Goal: Task Accomplishment & Management: Manage account settings

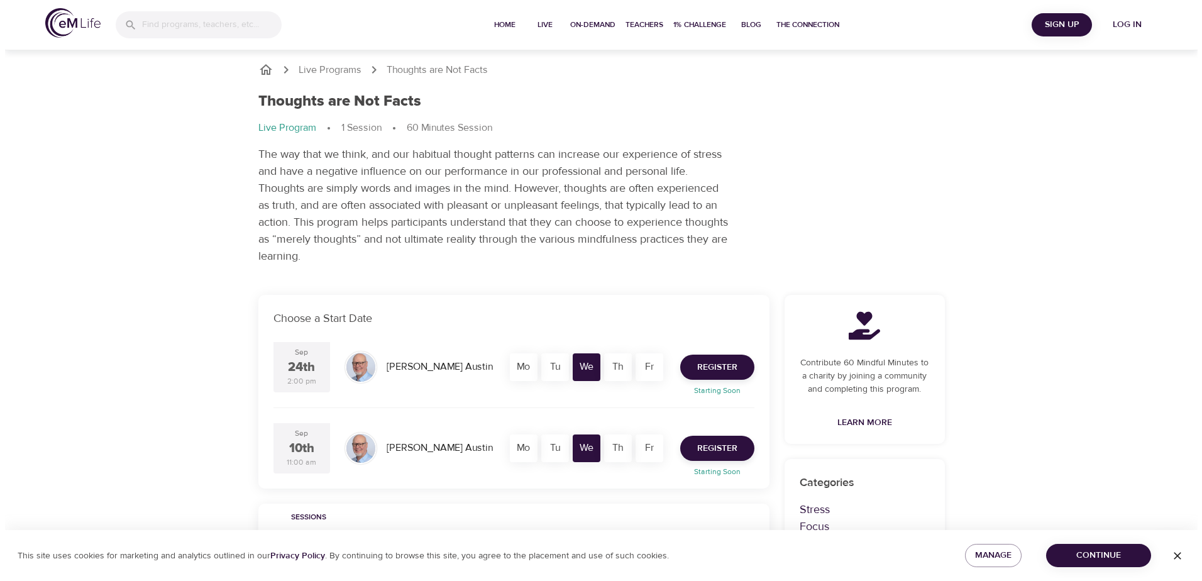
scroll to position [63, 0]
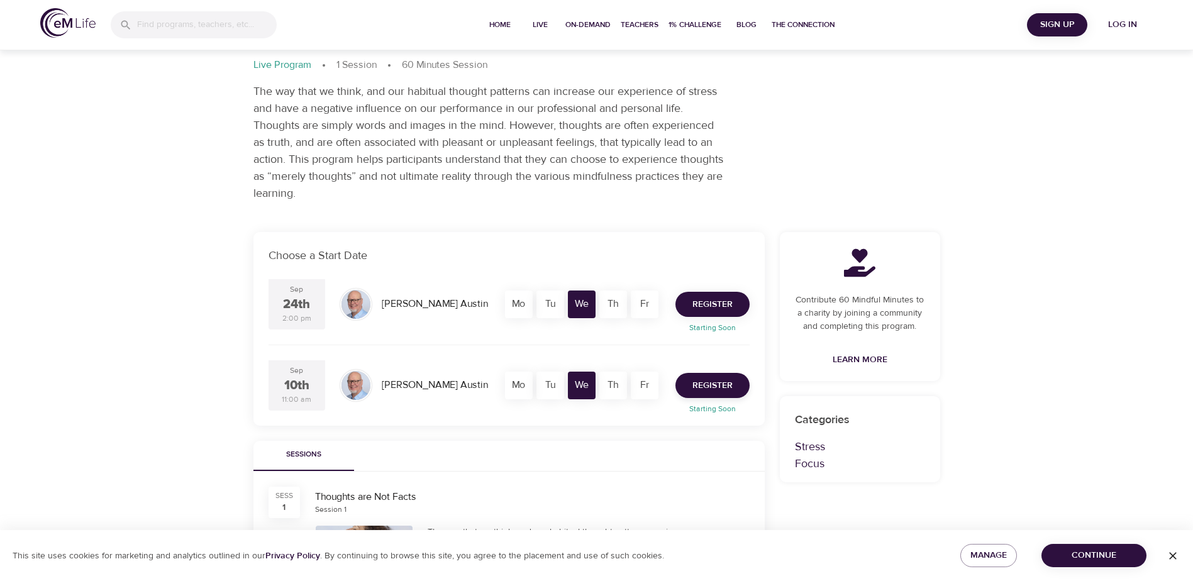
click at [715, 310] on span "Register" at bounding box center [712, 305] width 40 height 16
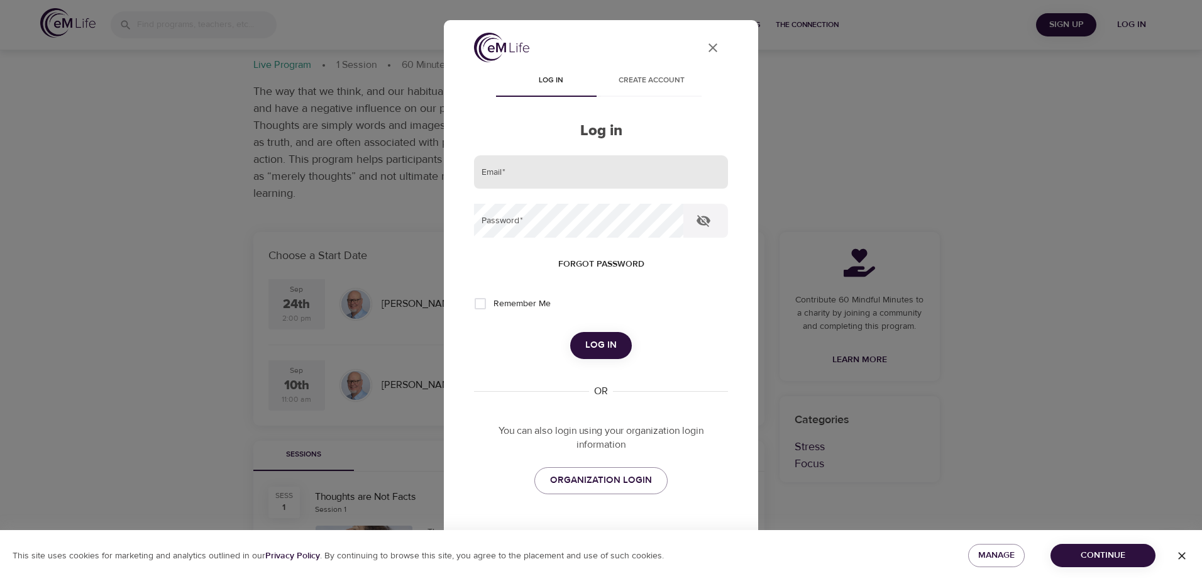
click at [569, 177] on input "email" at bounding box center [601, 172] width 254 height 34
type input "[PERSON_NAME][EMAIL_ADDRESS][PERSON_NAME][DOMAIN_NAME]"
click at [584, 270] on span "Forgot password" at bounding box center [601, 265] width 86 height 16
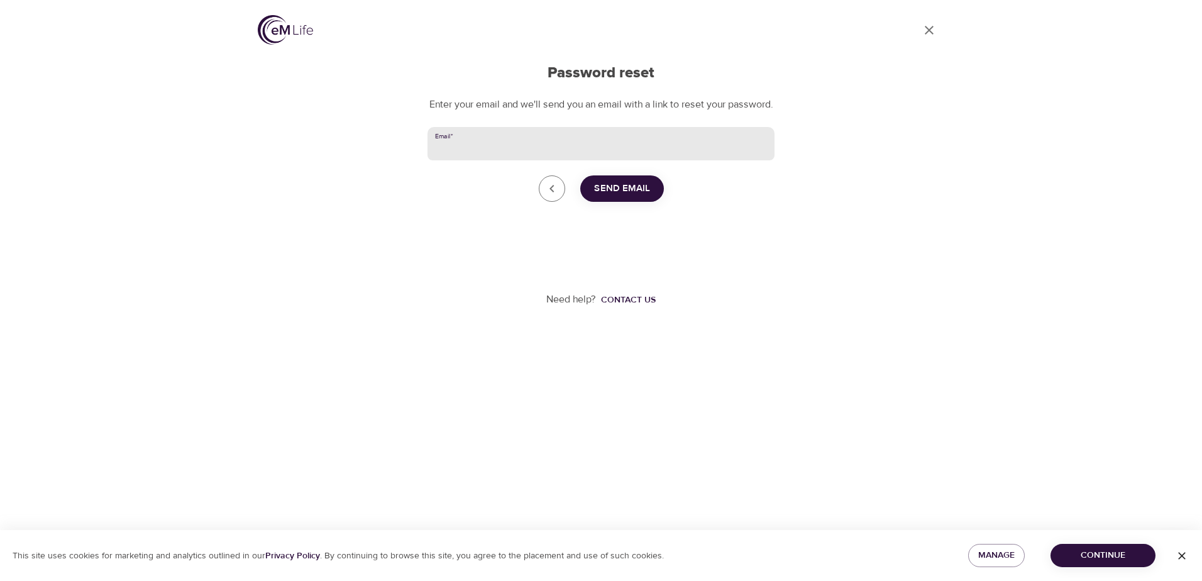
click at [477, 153] on input "Email   *" at bounding box center [601, 144] width 347 height 34
type input "[PERSON_NAME][EMAIL_ADDRESS][PERSON_NAME][DOMAIN_NAME]"
click at [625, 197] on span "Send Email" at bounding box center [622, 188] width 56 height 16
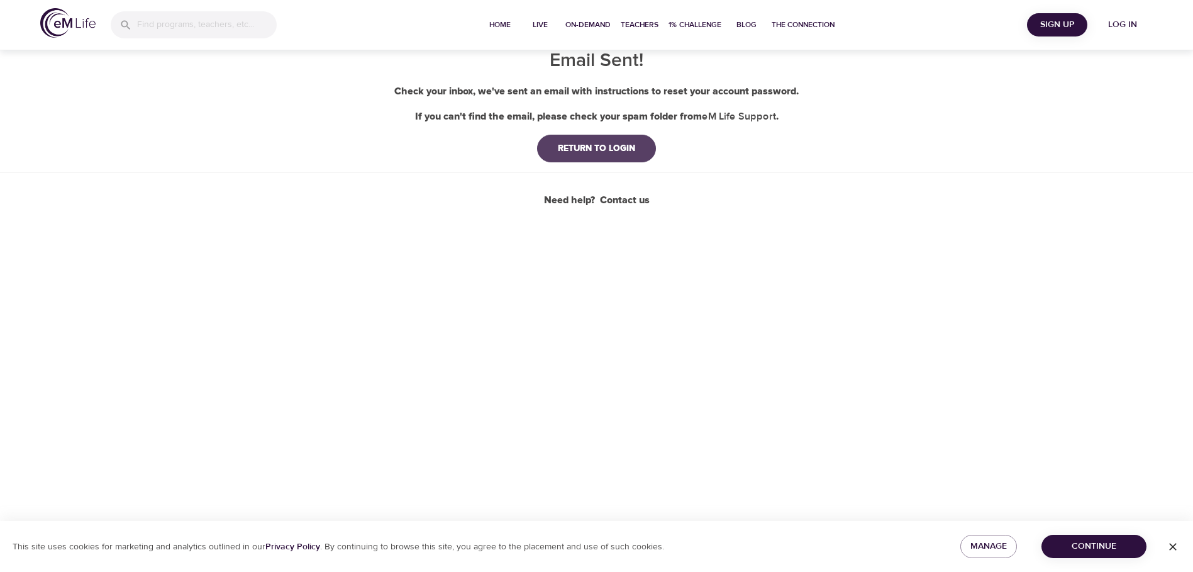
click at [593, 148] on div "RETURN TO LOGIN" at bounding box center [596, 148] width 97 height 13
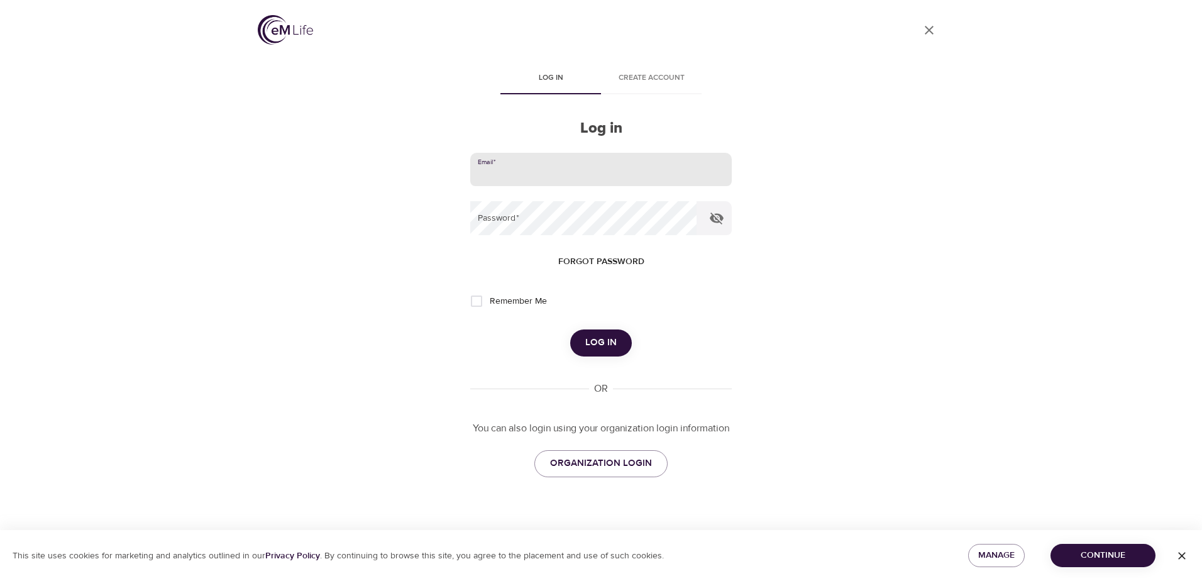
drag, startPoint x: 511, startPoint y: 180, endPoint x: 518, endPoint y: 181, distance: 6.9
click at [511, 180] on input "email" at bounding box center [601, 170] width 262 height 34
type input "[PERSON_NAME][EMAIL_ADDRESS][PERSON_NAME][DOMAIN_NAME]"
click at [480, 300] on input "Remember Me" at bounding box center [477, 301] width 26 height 26
checkbox input "true"
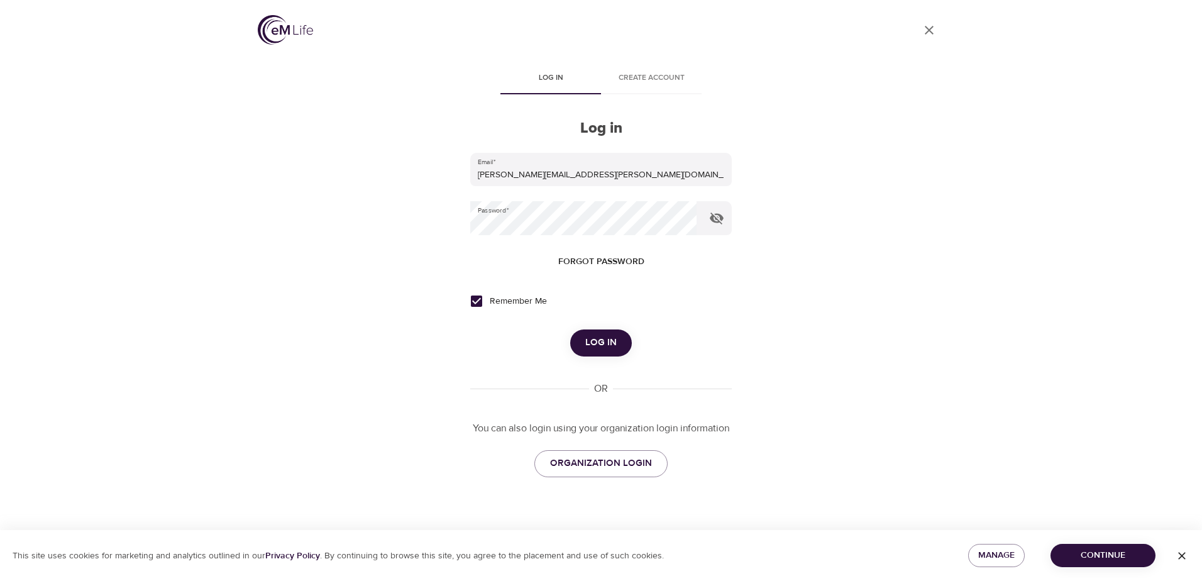
click at [589, 348] on span "Log in" at bounding box center [601, 343] width 31 height 16
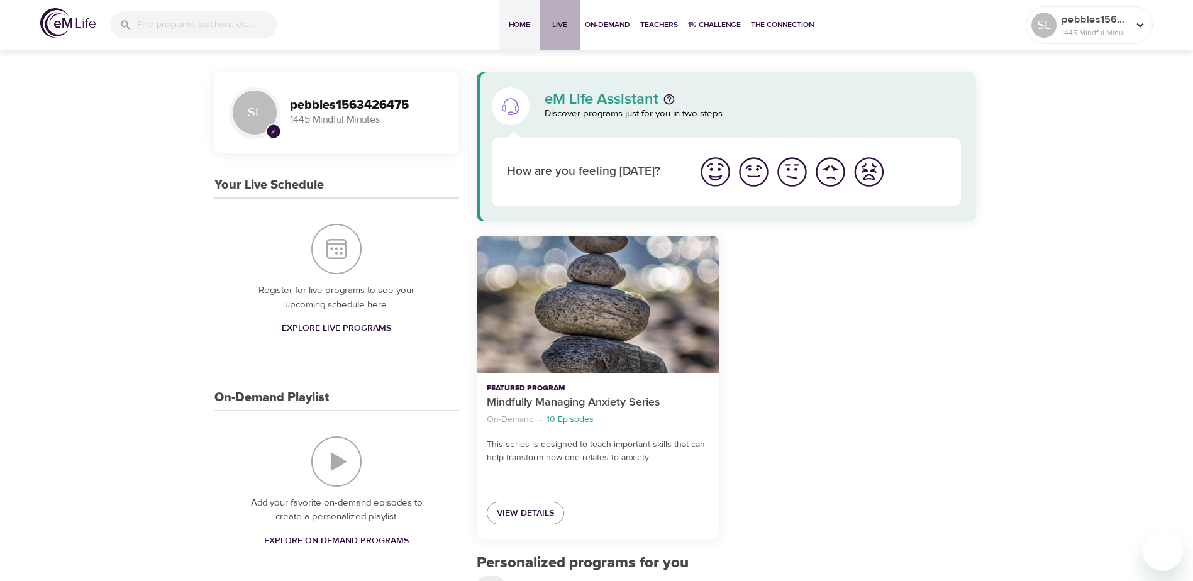
click at [553, 22] on span "Live" at bounding box center [560, 24] width 30 height 13
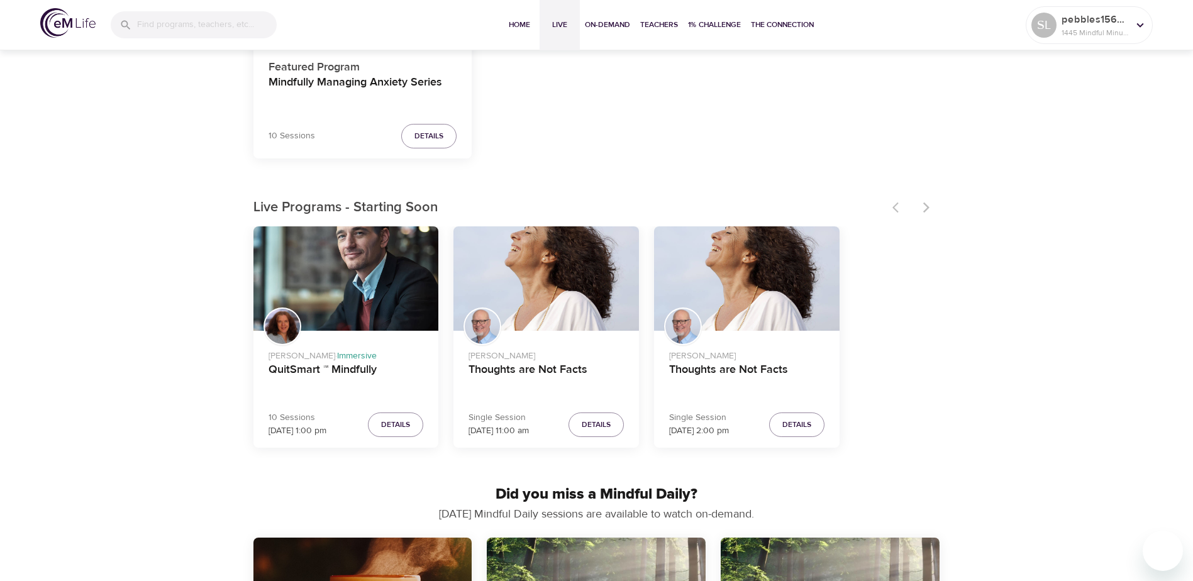
scroll to position [252, 0]
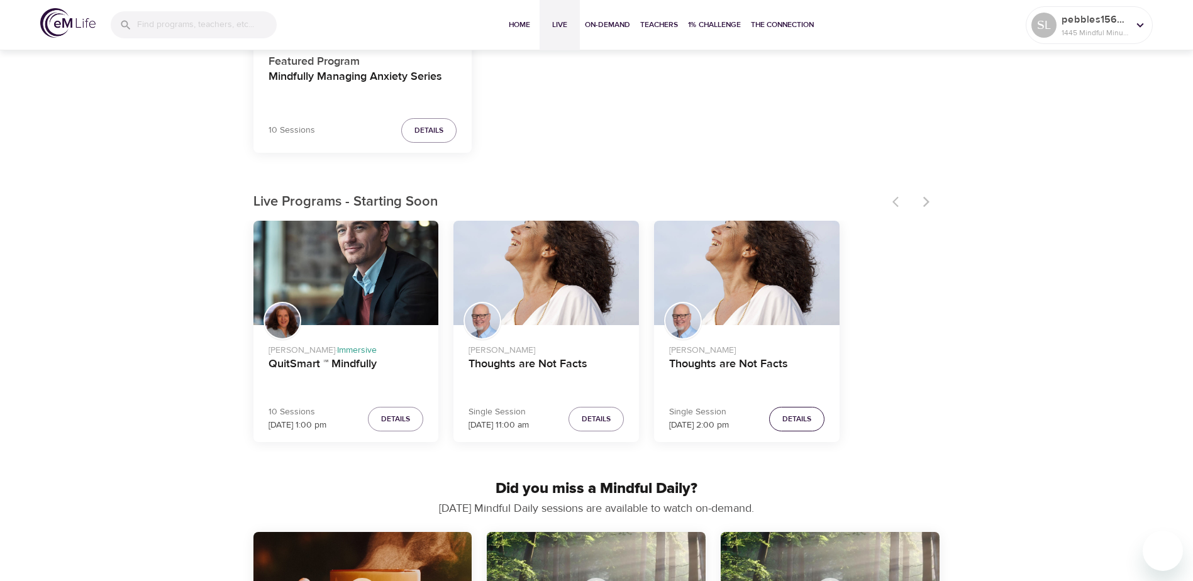
click at [804, 419] on span "Details" at bounding box center [796, 419] width 29 height 13
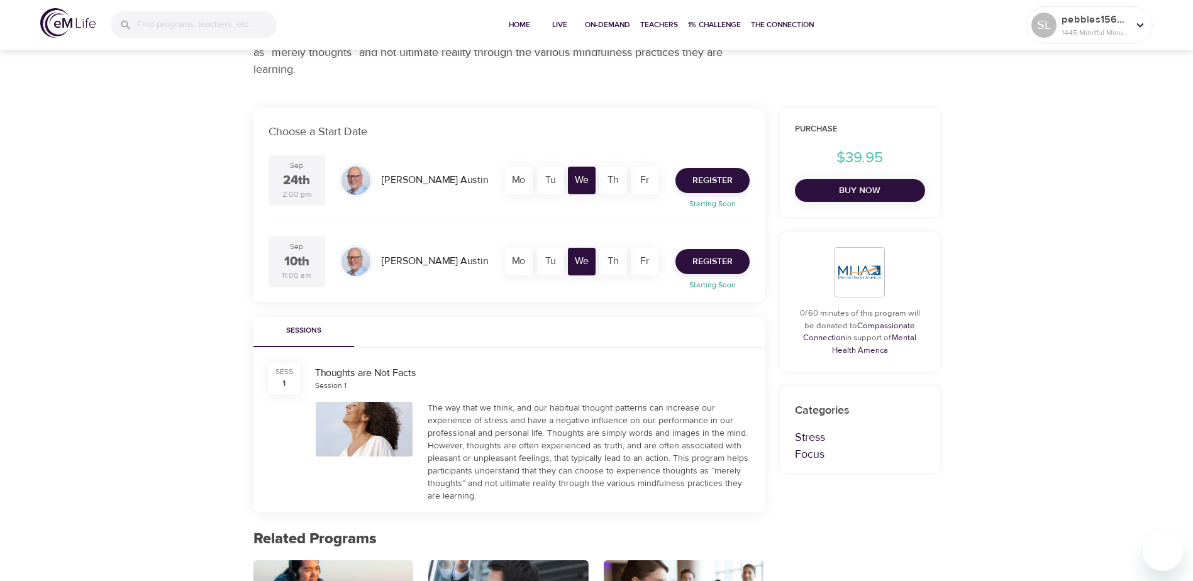
scroll to position [16, 0]
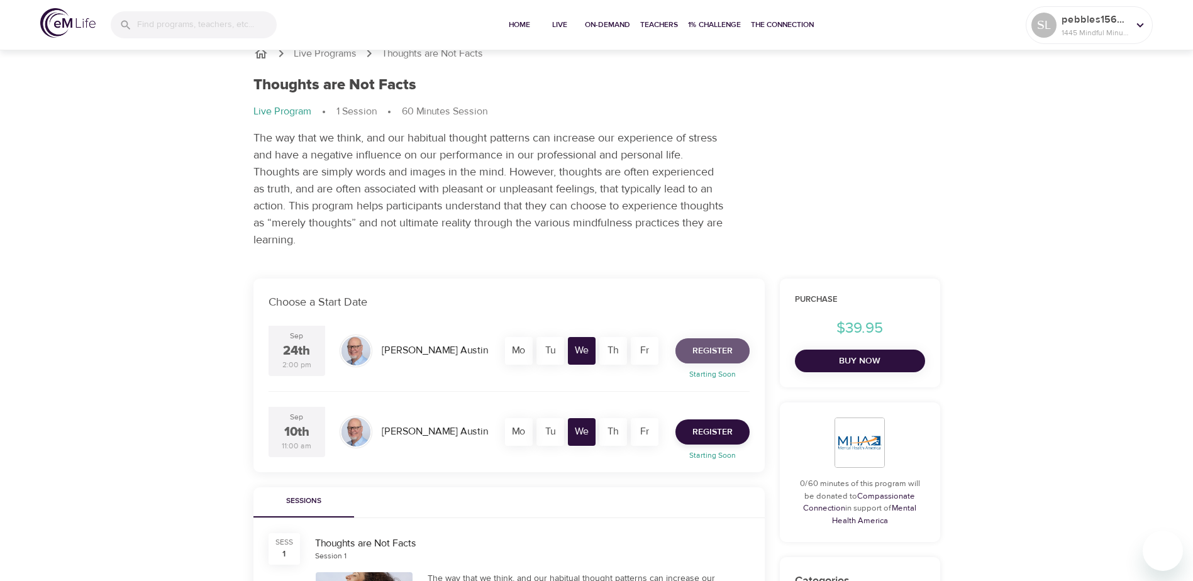
click at [706, 351] on span "Register" at bounding box center [712, 351] width 40 height 16
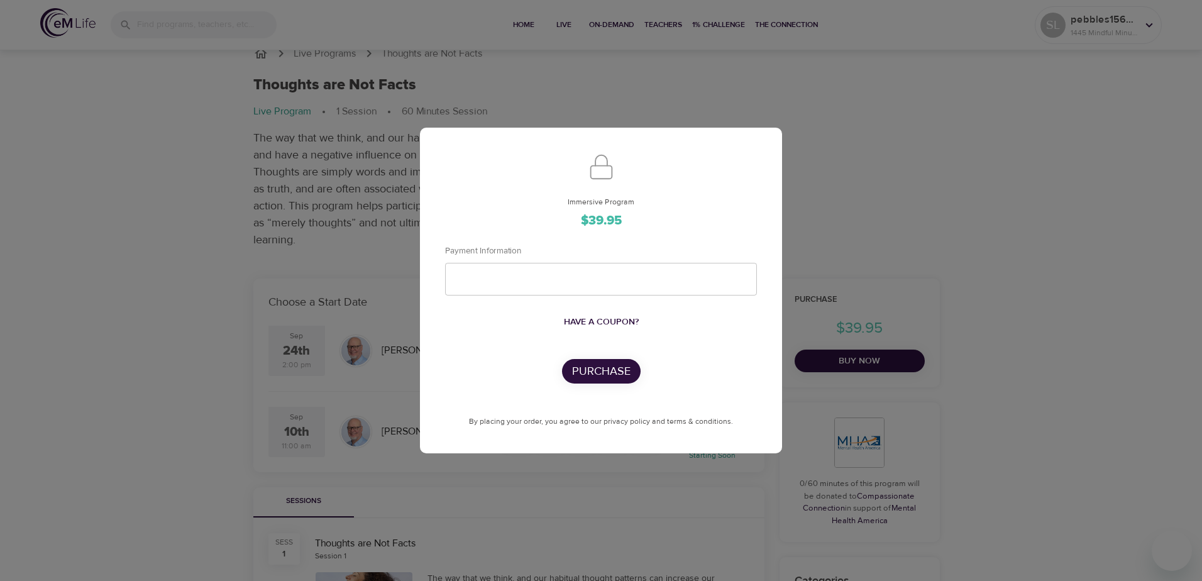
click at [949, 148] on div "Immersive Program $39.95 Payment Information Have a coupon? Purchase By placing…" at bounding box center [601, 290] width 1202 height 581
